Goal: Check status

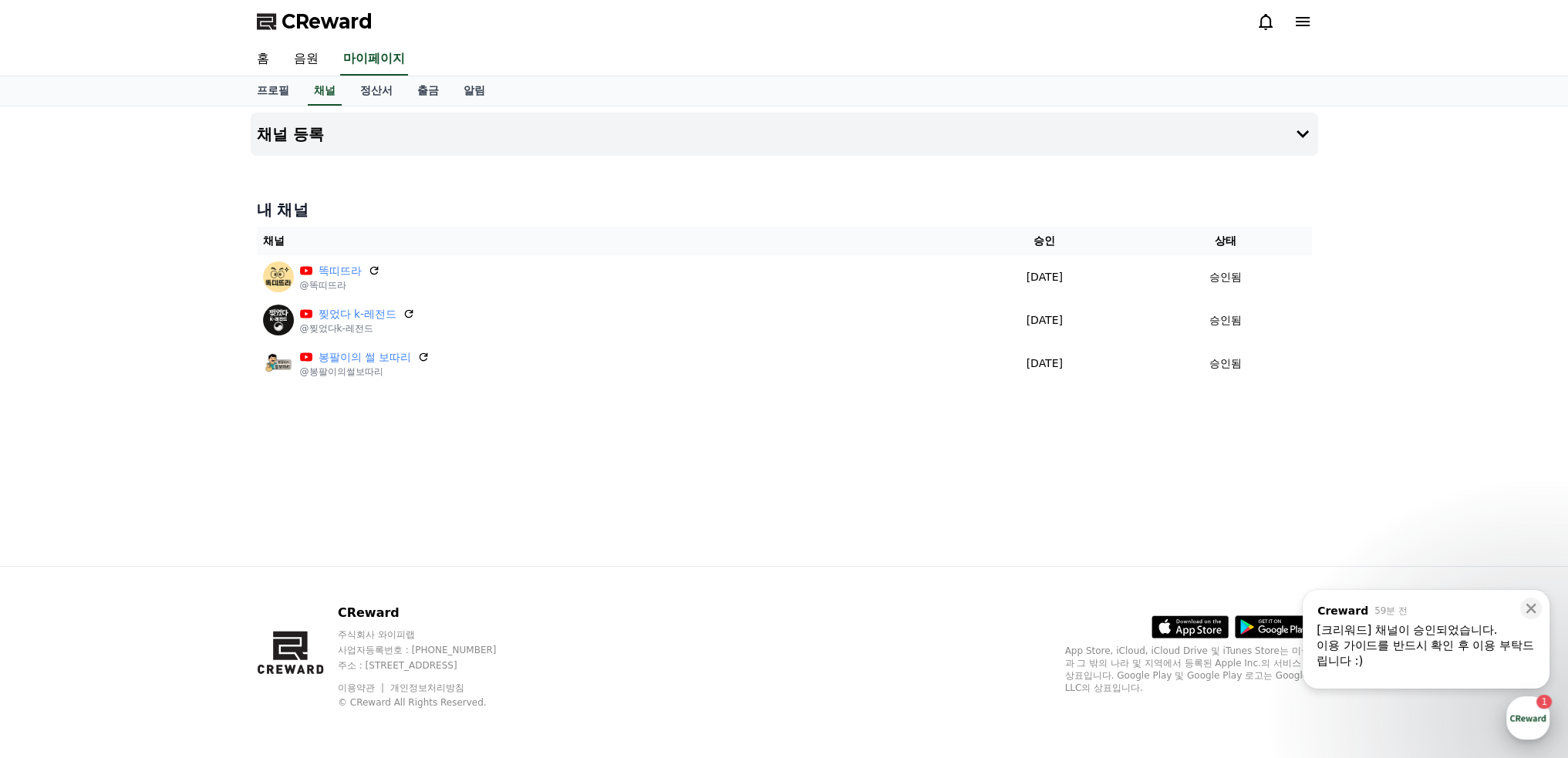
click at [1539, 725] on div "button" at bounding box center [1527, 717] width 43 height 43
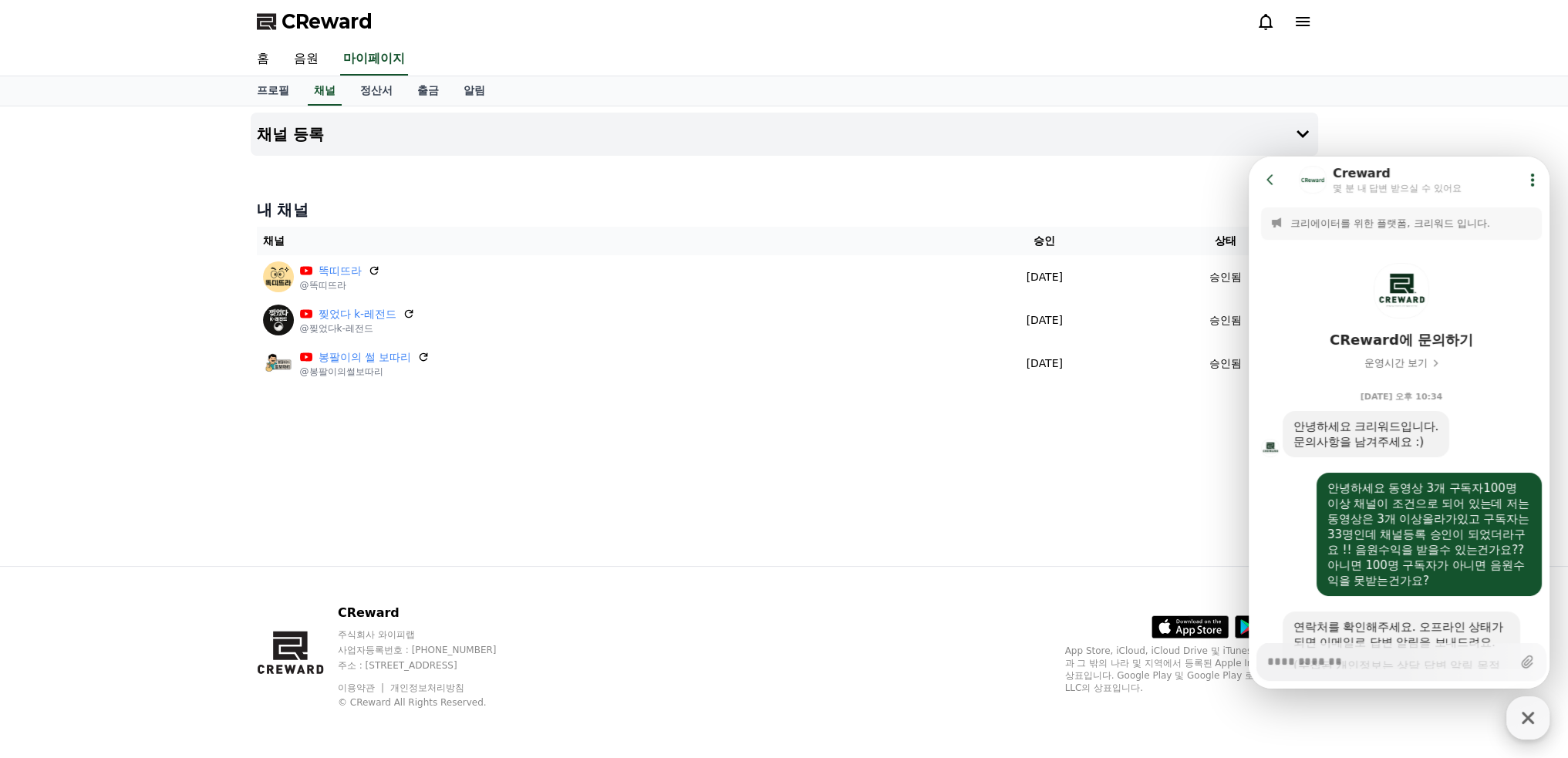
scroll to position [1007, 0]
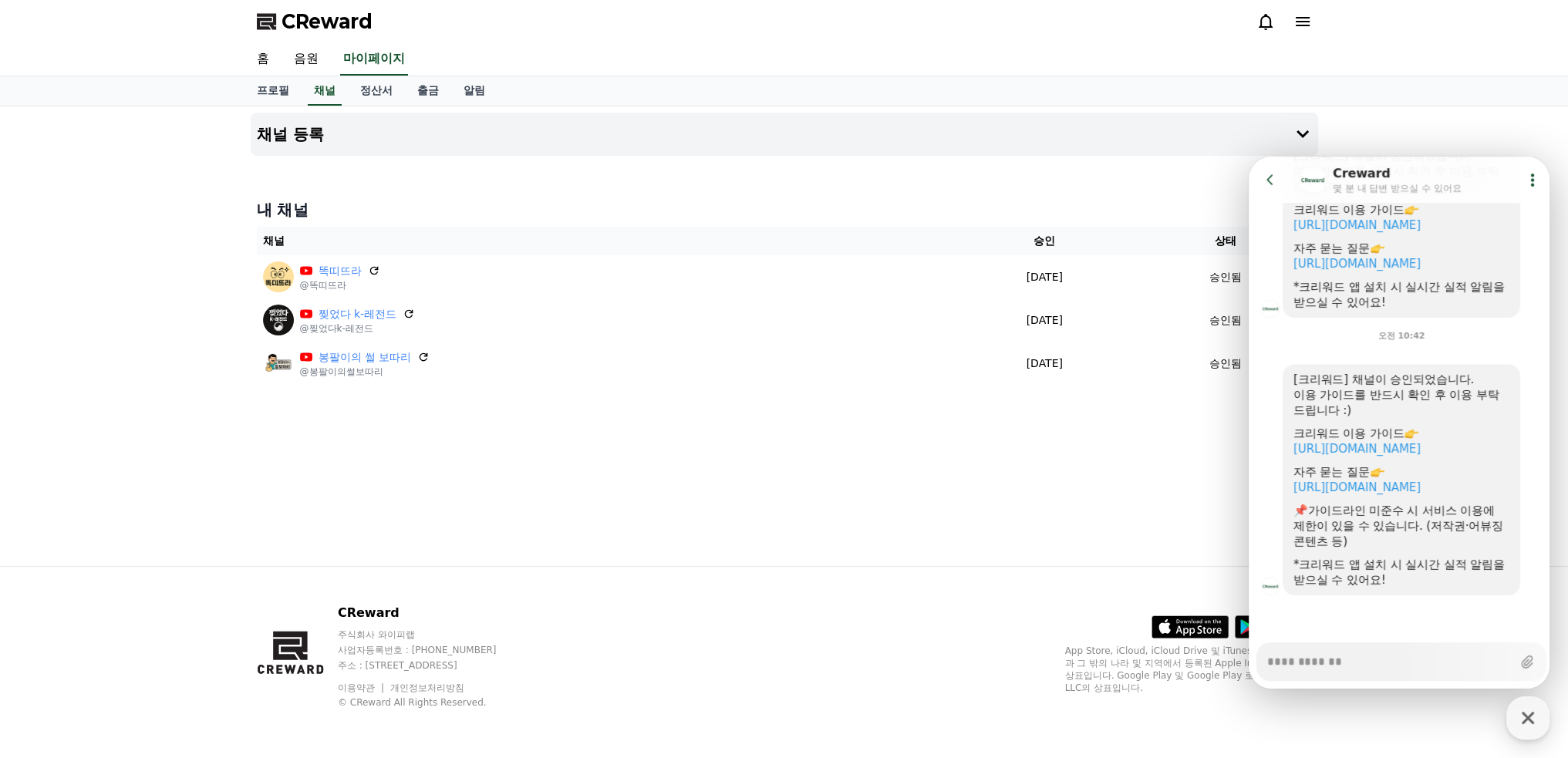
type textarea "*"
drag, startPoint x: 1410, startPoint y: 43, endPoint x: 1418, endPoint y: 47, distance: 8.9
click at [1410, 43] on div "홈 음원 마이페이지" at bounding box center [784, 59] width 1568 height 33
click at [1398, 115] on div "채널 등록 내 채널 채널 승인 상태 똑띠뜨라 @똑띠뜨라 [DATE] 09-18 승인됨 찢었다 k-레전드 @찢었다k-레전드 [DATE] 09-1…" at bounding box center [784, 336] width 1568 height 460
click at [1268, 179] on icon at bounding box center [1271, 180] width 16 height 16
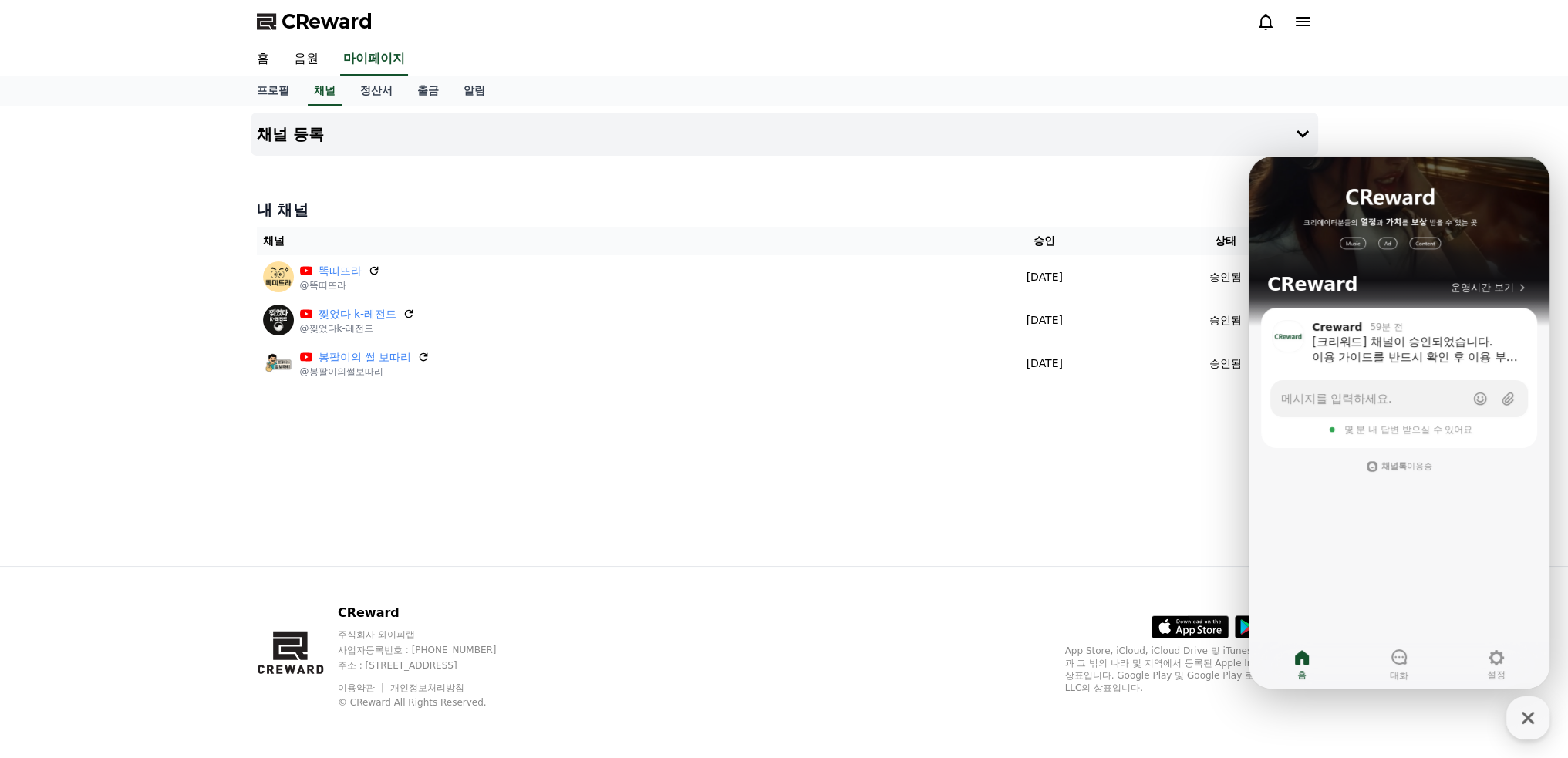
click at [1487, 92] on div "프로필 채널 정산서 출금 알림" at bounding box center [784, 92] width 1568 height 30
click at [1519, 720] on icon "button" at bounding box center [1528, 718] width 28 height 28
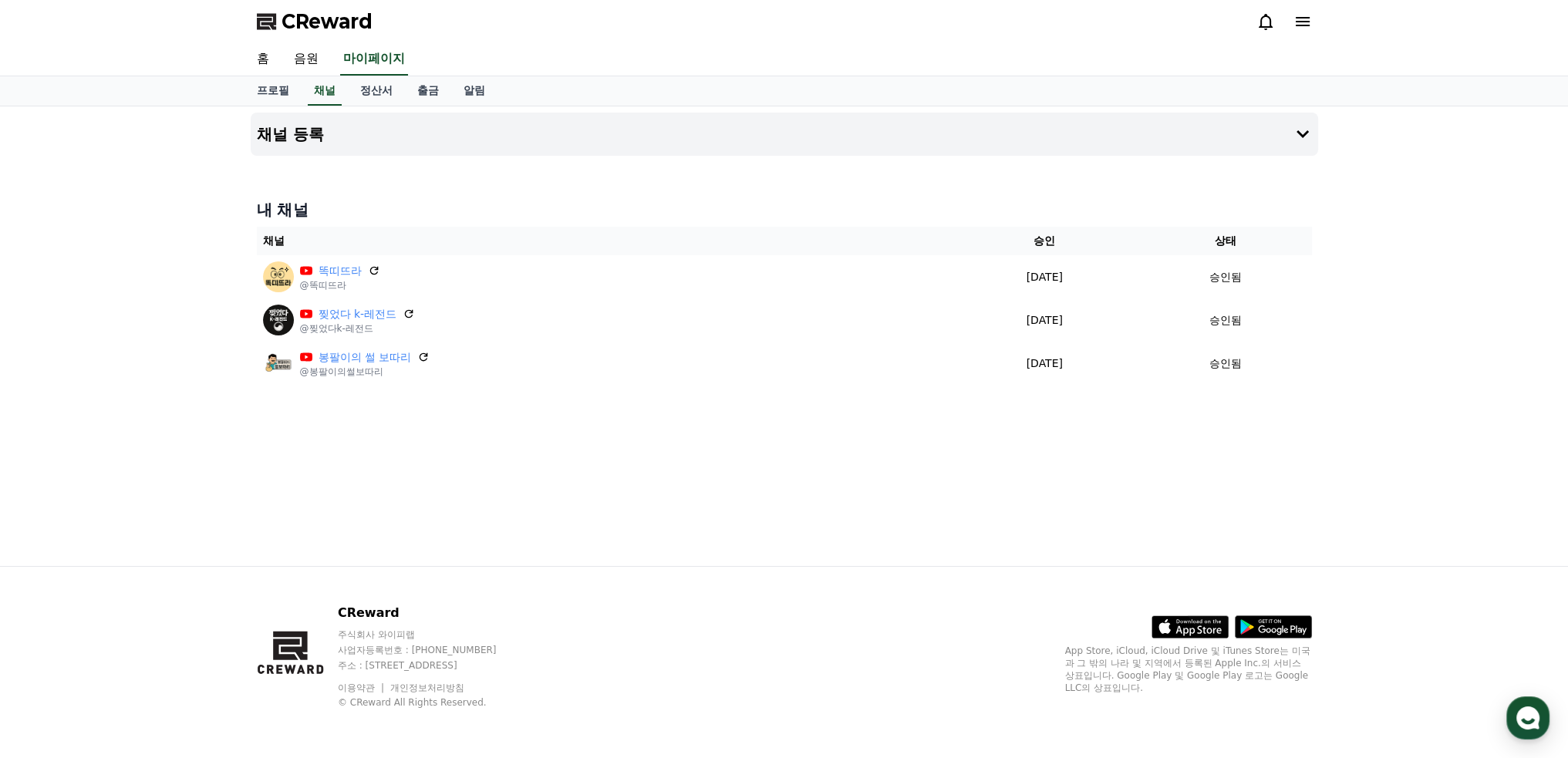
click at [314, 16] on span "CReward" at bounding box center [327, 21] width 91 height 25
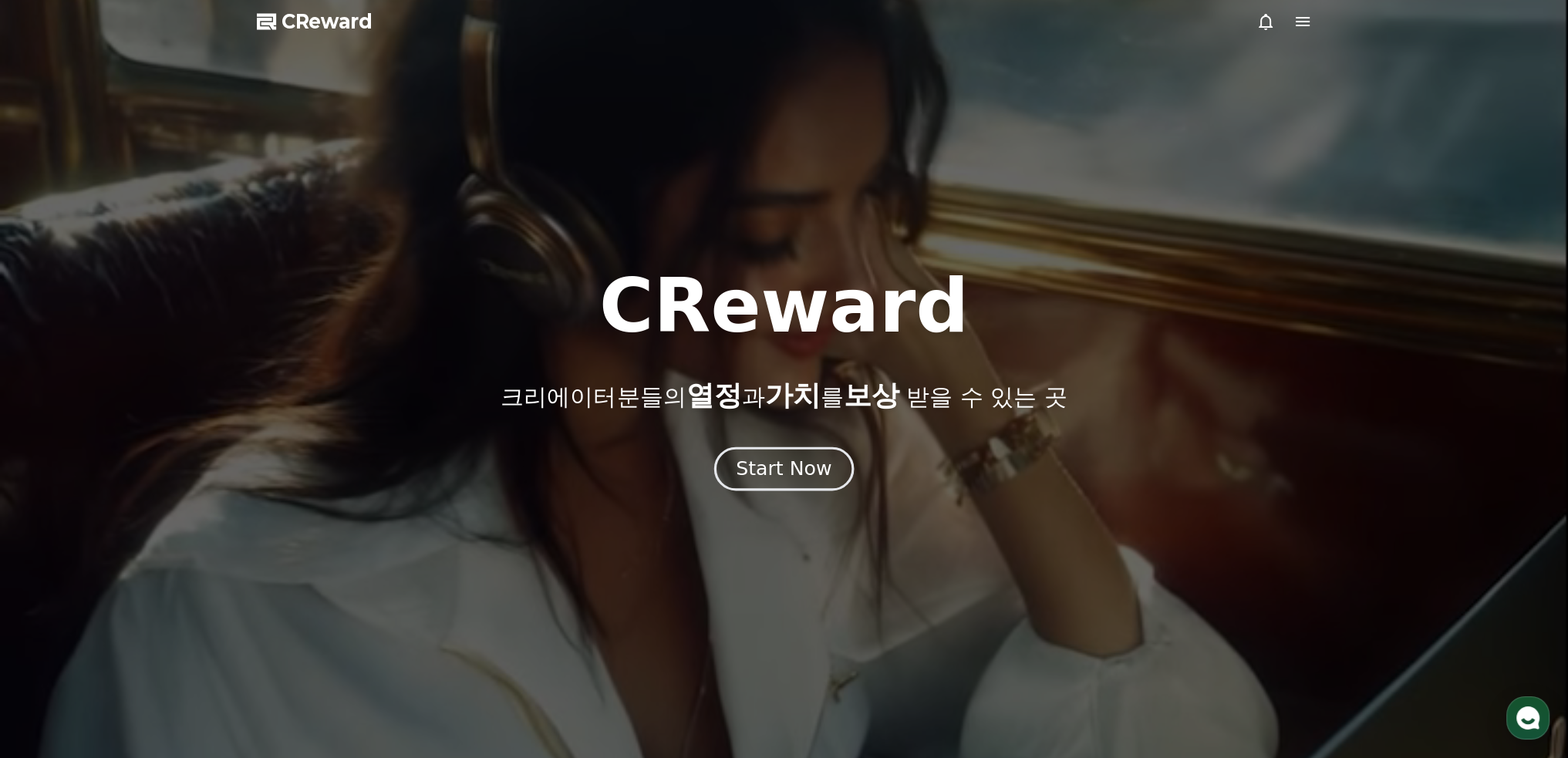
click at [803, 468] on div "Start Now" at bounding box center [784, 469] width 95 height 26
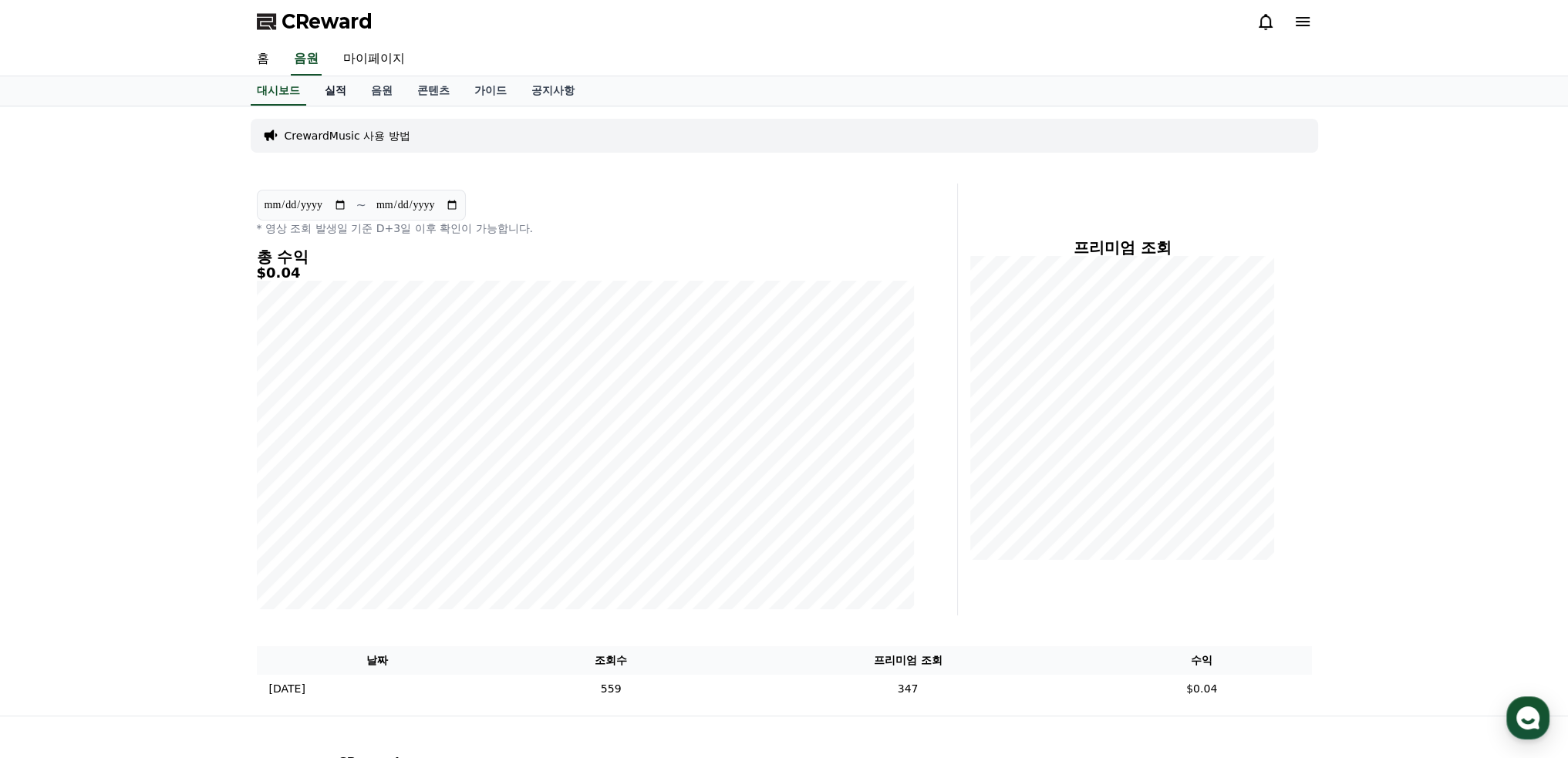
click at [347, 92] on link "실적" at bounding box center [335, 91] width 47 height 29
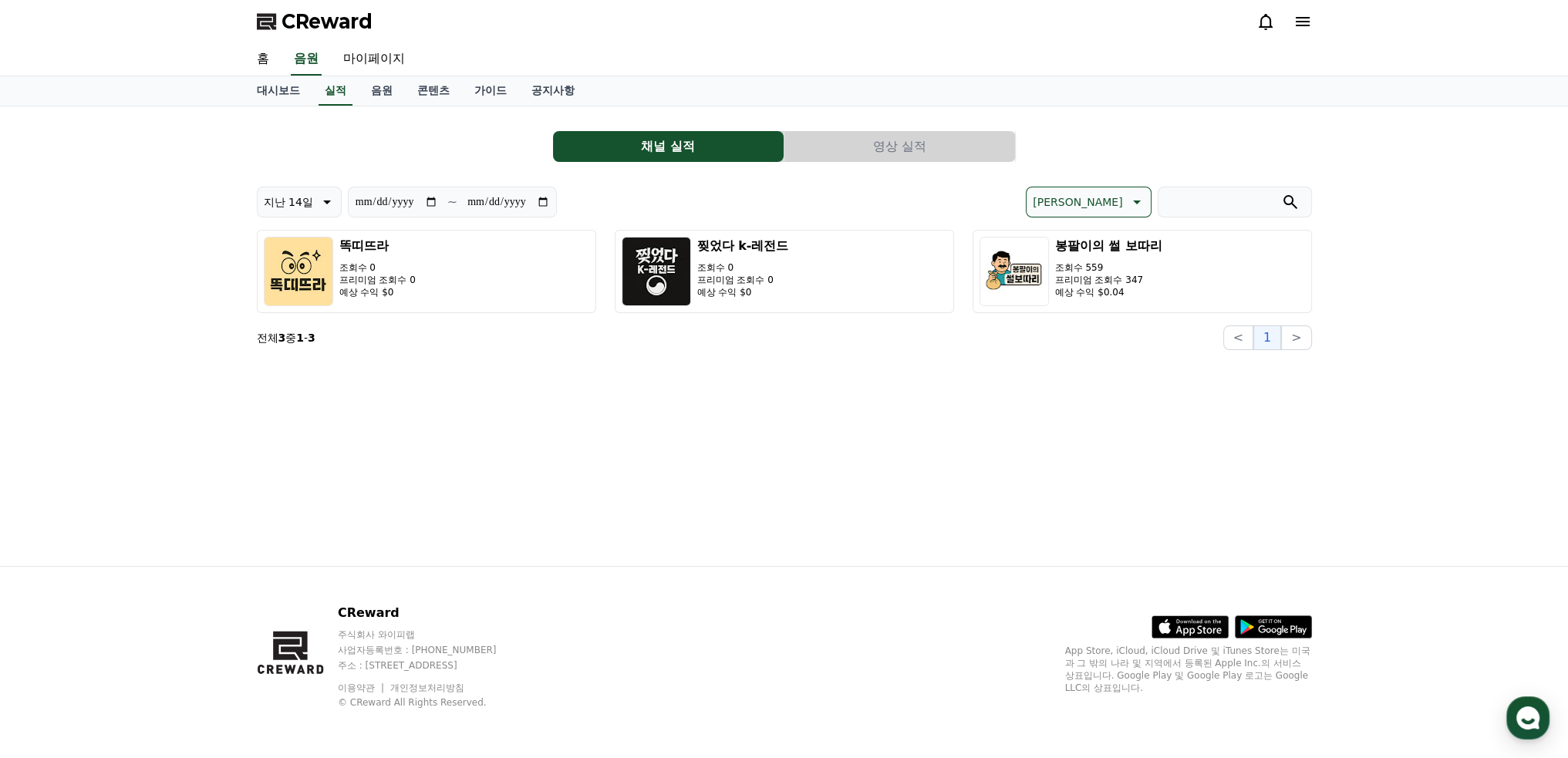
click at [913, 141] on button "영상 실적" at bounding box center [900, 146] width 231 height 31
